Goal: Task Accomplishment & Management: Complete application form

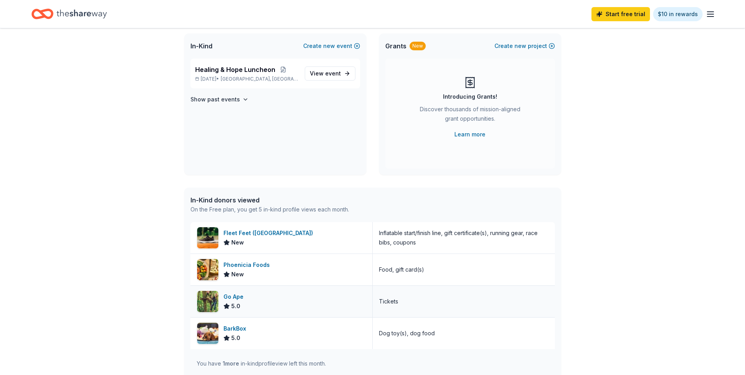
scroll to position [196, 0]
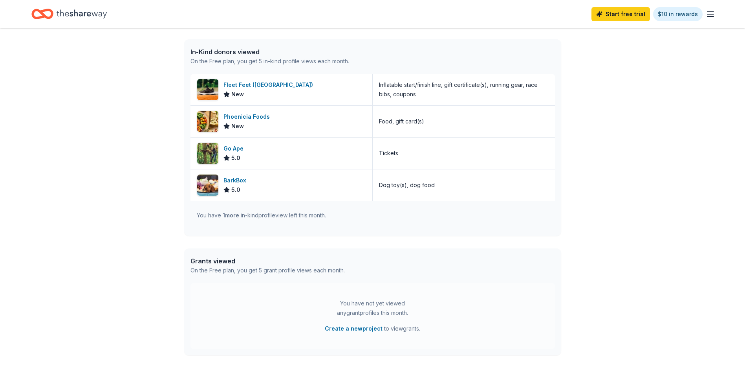
click at [243, 218] on div "You have 1 more in-kind profile view left this month." at bounding box center [261, 214] width 129 height 9
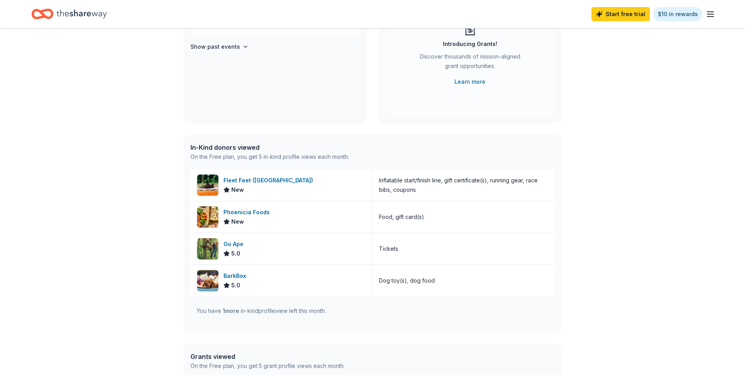
scroll to position [0, 0]
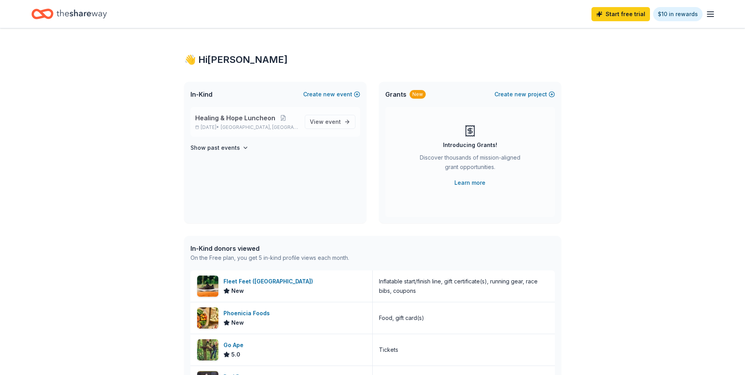
click at [215, 120] on span "Healing & Hope Luncheon" at bounding box center [235, 117] width 80 height 9
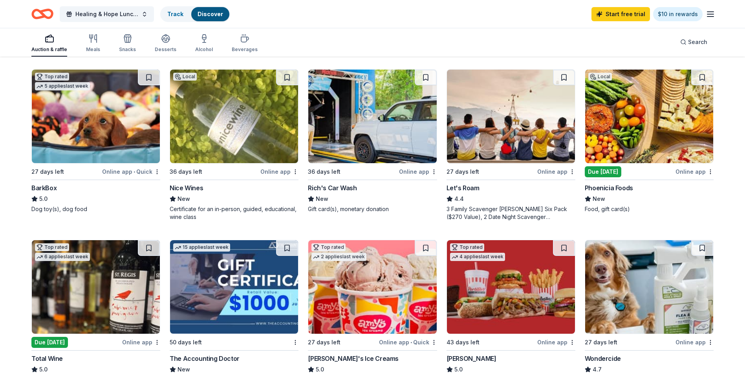
scroll to position [236, 0]
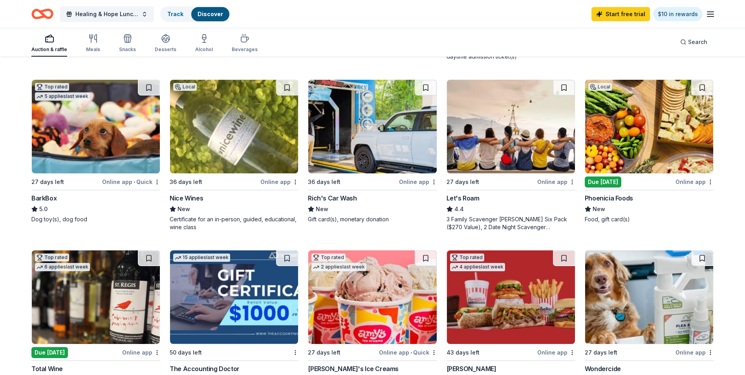
click at [221, 124] on img at bounding box center [234, 126] width 128 height 93
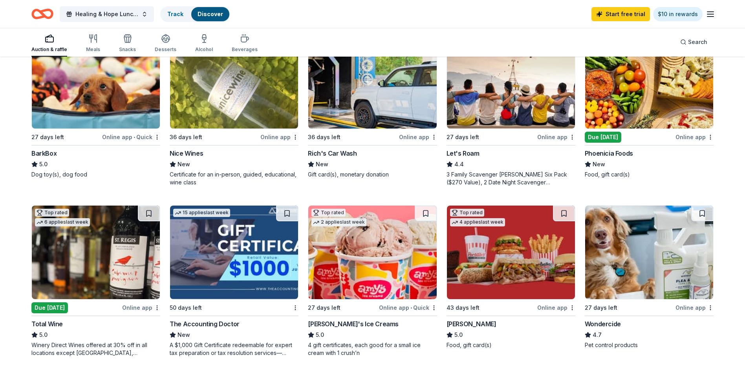
scroll to position [314, 0]
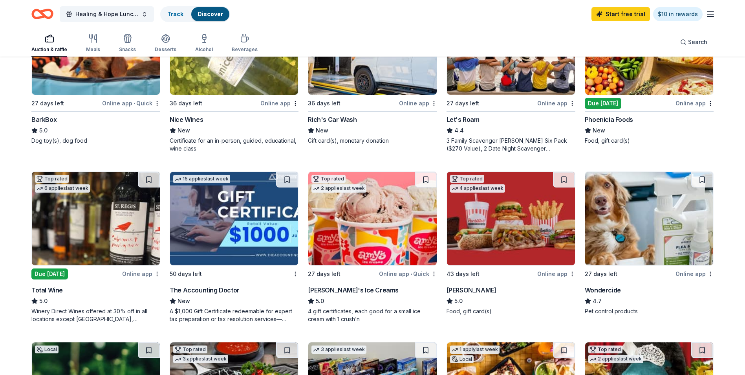
click at [711, 15] on icon "button" at bounding box center [710, 13] width 9 height 9
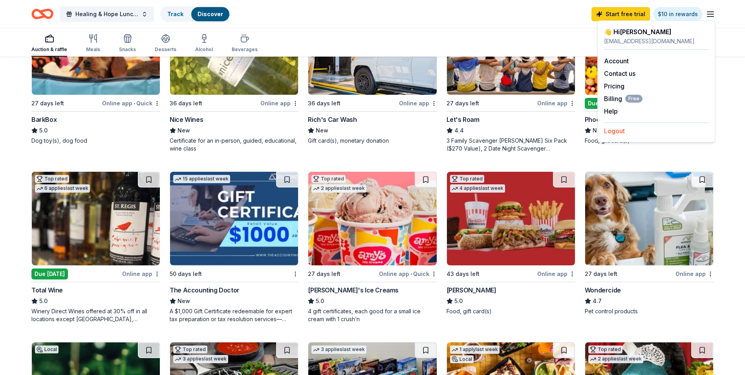
click at [614, 135] on button "Logout" at bounding box center [614, 130] width 21 height 9
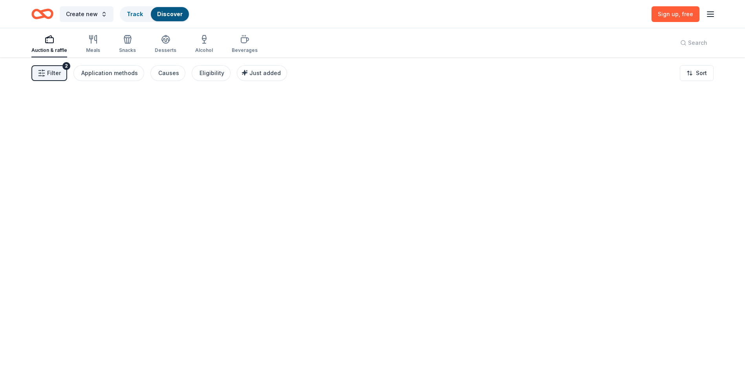
scroll to position [0, 0]
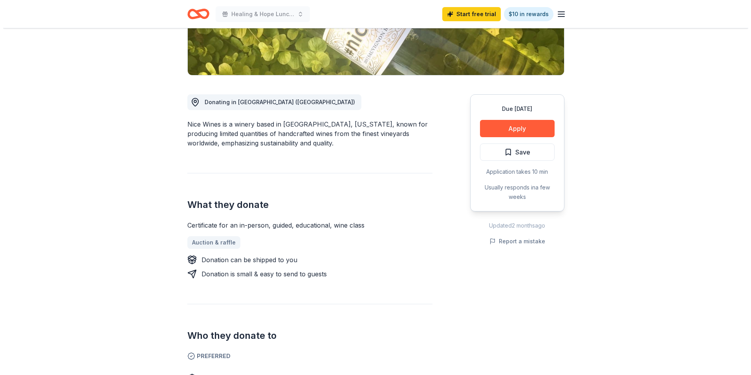
scroll to position [118, 0]
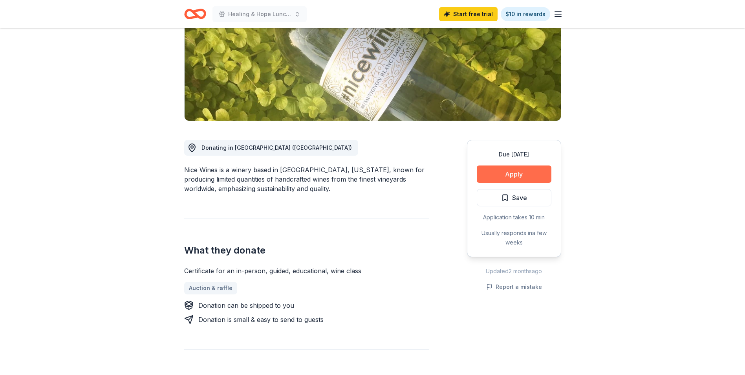
click at [510, 173] on button "Apply" at bounding box center [514, 173] width 75 height 17
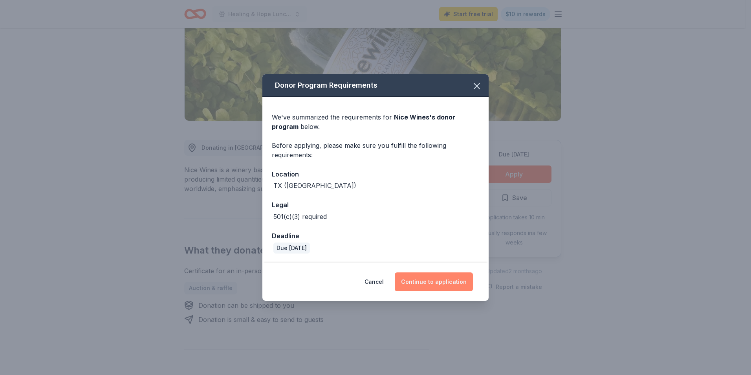
click at [434, 288] on button "Continue to application" at bounding box center [434, 281] width 78 height 19
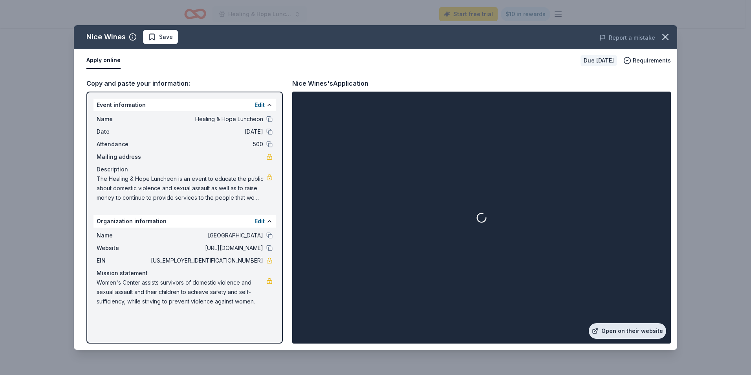
click at [616, 331] on link "Open on their website" at bounding box center [627, 331] width 77 height 16
